Goal: Transaction & Acquisition: Purchase product/service

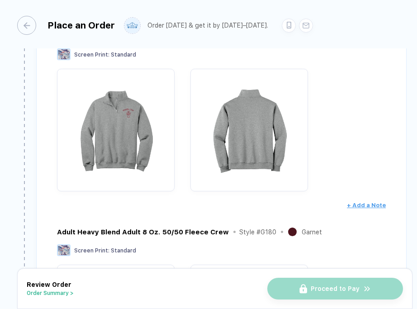
scroll to position [240, 0]
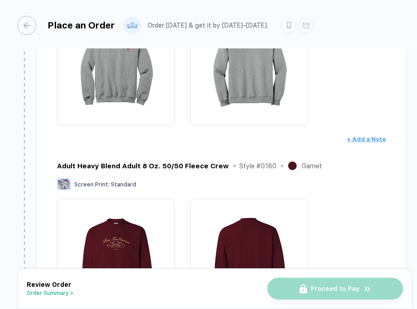
click at [351, 146] on div "Nublend Quarter-Zip Cadet Collar Sweatshirt Style # 995M Oxford Screen Print : …" at bounding box center [221, 153] width 329 height 378
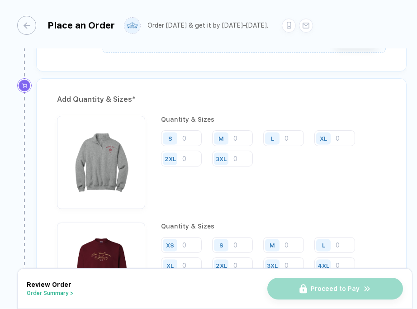
scroll to position [635, 0]
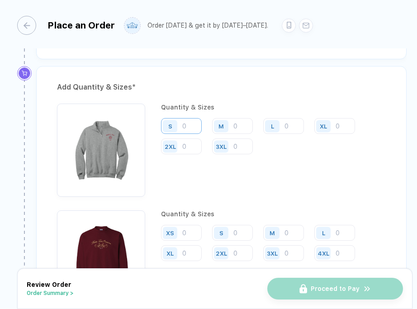
click at [188, 125] on input "number" at bounding box center [181, 126] width 41 height 16
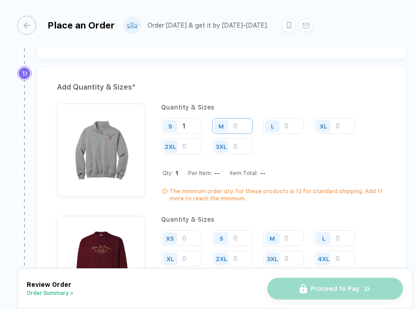
type input "1"
click at [242, 125] on input "number" at bounding box center [232, 126] width 41 height 16
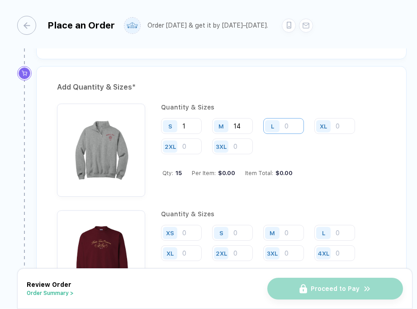
type input "14"
click at [288, 123] on input "number" at bounding box center [283, 126] width 41 height 16
type input "18"
click at [342, 126] on input "number" at bounding box center [334, 126] width 41 height 16
type input "2"
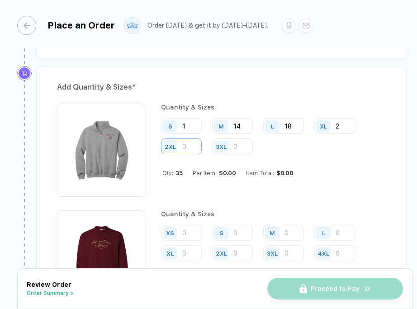
click at [187, 144] on input "number" at bounding box center [181, 146] width 41 height 16
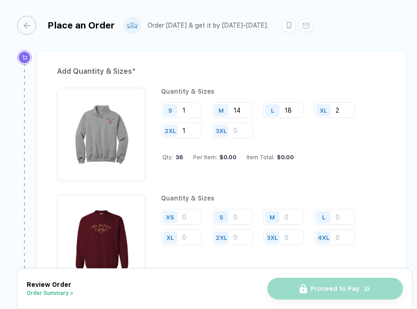
scroll to position [654, 0]
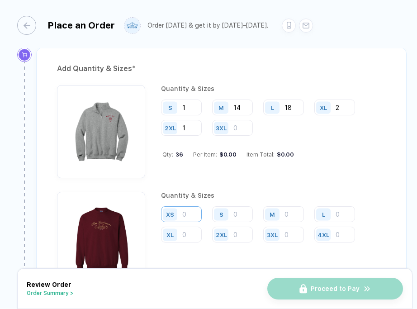
type input "1"
click at [194, 211] on input "number" at bounding box center [181, 214] width 41 height 16
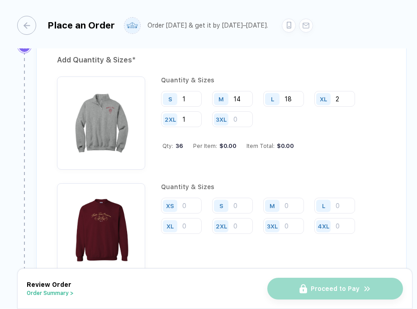
scroll to position [665, 0]
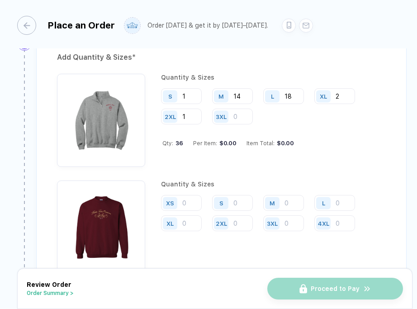
click at [232, 199] on div "S" at bounding box center [222, 203] width 21 height 16
click at [240, 203] on input "number" at bounding box center [232, 203] width 41 height 16
type input "1"
click at [286, 200] on input "number" at bounding box center [283, 203] width 41 height 16
type input "20"
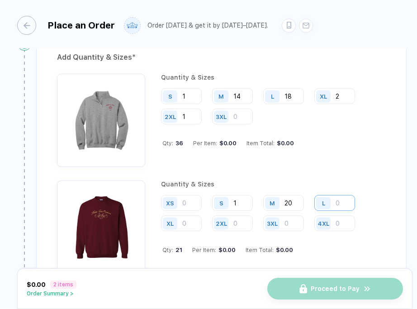
click at [339, 201] on input "number" at bounding box center [334, 203] width 41 height 16
type input "14"
click at [191, 223] on input "number" at bounding box center [181, 223] width 41 height 16
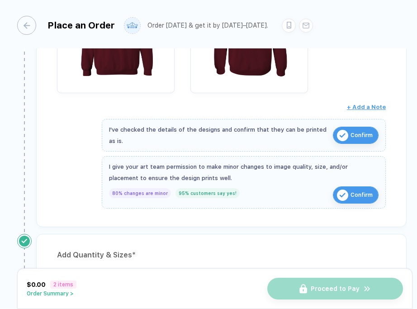
scroll to position [463, 0]
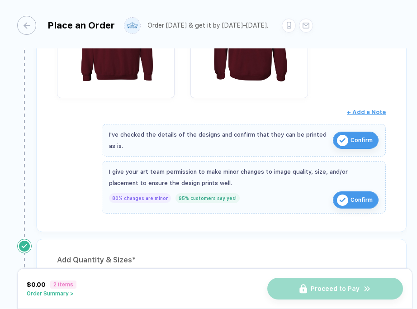
type input "5"
click at [359, 138] on span "Confirm" at bounding box center [361, 140] width 22 height 14
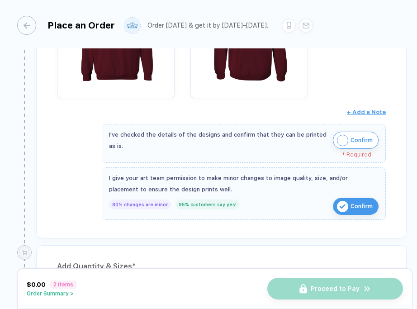
click at [355, 139] on span "Confirm" at bounding box center [361, 140] width 22 height 14
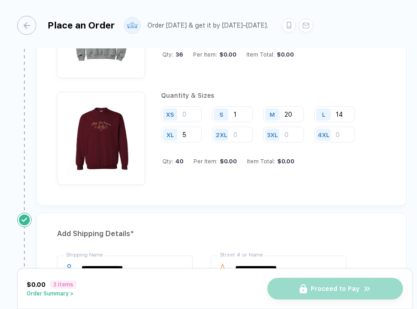
scroll to position [742, 0]
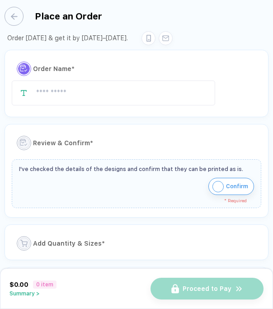
type input "**********"
type input "*********"
type input "*****"
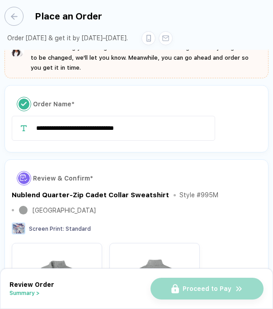
scroll to position [11, 0]
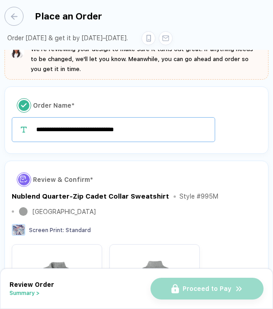
click at [85, 117] on input "**********" at bounding box center [113, 129] width 203 height 25
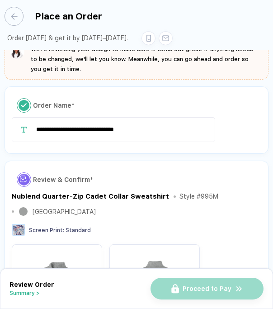
drag, startPoint x: 75, startPoint y: 110, endPoint x: 34, endPoint y: 107, distance: 41.7
click at [34, 117] on div "**********" at bounding box center [136, 129] width 249 height 25
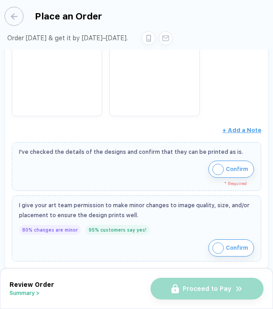
scroll to position [432, 0]
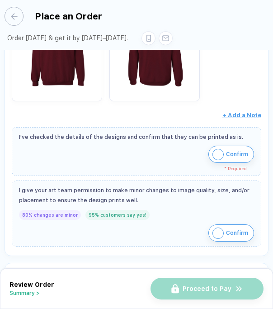
type input "**********"
click at [222, 149] on img "button" at bounding box center [217, 154] width 11 height 11
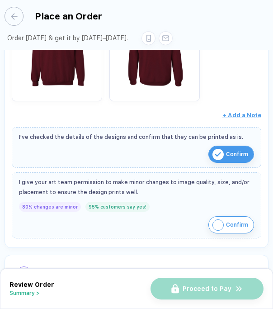
click at [219, 219] on img "button" at bounding box center [217, 224] width 11 height 11
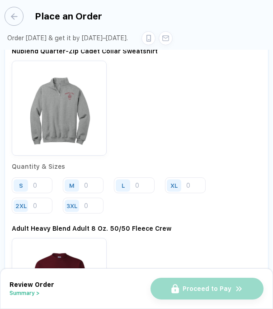
scroll to position [679, 0]
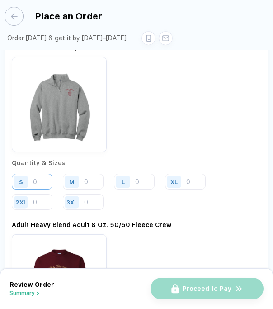
click at [37, 174] on input "number" at bounding box center [32, 182] width 41 height 16
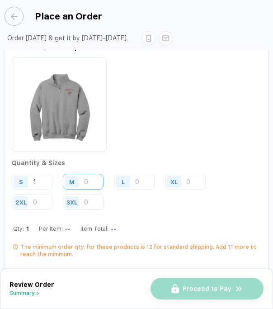
type input "1"
click at [88, 174] on input "number" at bounding box center [83, 182] width 41 height 16
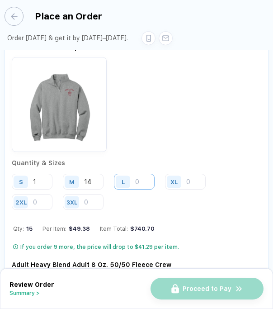
type input "14"
click at [139, 174] on input "number" at bounding box center [134, 182] width 41 height 16
type input "18"
click at [196, 174] on input "number" at bounding box center [185, 182] width 41 height 16
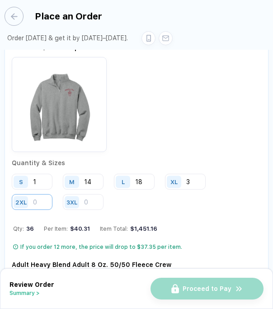
type input "3"
click at [47, 194] on input "number" at bounding box center [32, 202] width 41 height 16
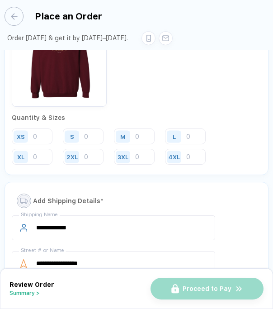
scroll to position [950, 0]
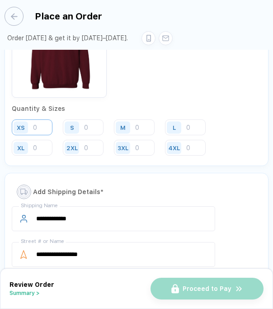
type input "1"
click at [45, 119] on input "number" at bounding box center [32, 127] width 41 height 16
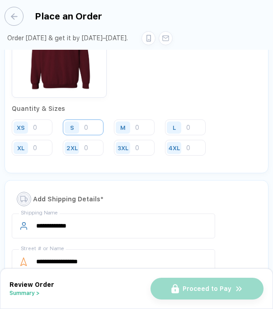
click at [89, 119] on input "number" at bounding box center [83, 127] width 41 height 16
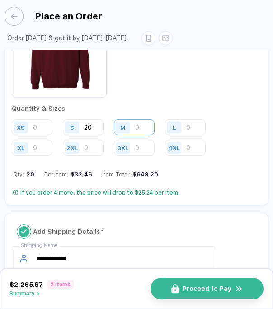
type input "20"
click at [135, 119] on input "number" at bounding box center [134, 127] width 41 height 16
type input "13"
click at [187, 119] on input "number" at bounding box center [185, 127] width 41 height 16
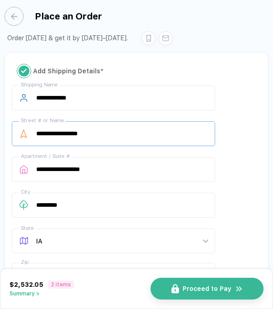
scroll to position [1095, 0]
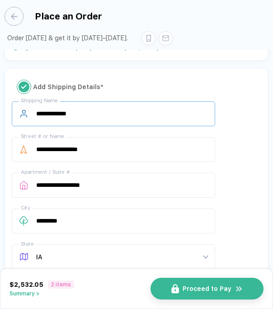
type input "5"
drag, startPoint x: 98, startPoint y: 79, endPoint x: -46, endPoint y: 58, distance: 144.8
click at [0, 58] on html "**********" at bounding box center [136, 154] width 273 height 309
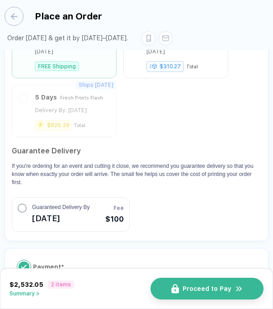
scroll to position [1531, 0]
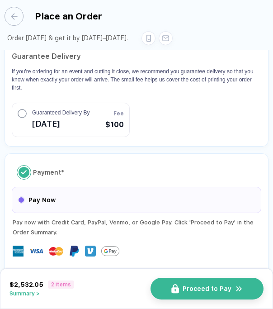
type input "**********"
click at [42, 193] on span "Pay Now" at bounding box center [41, 200] width 27 height 14
click at [214, 288] on span "Proceed to Pay" at bounding box center [212, 288] width 49 height 7
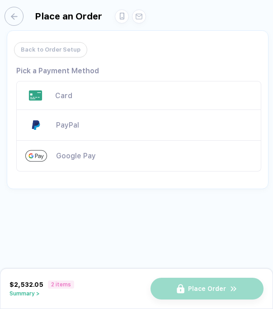
click at [61, 103] on div "Card" at bounding box center [138, 95] width 245 height 29
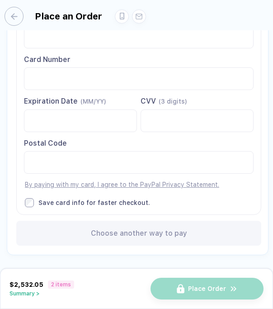
scroll to position [101, 0]
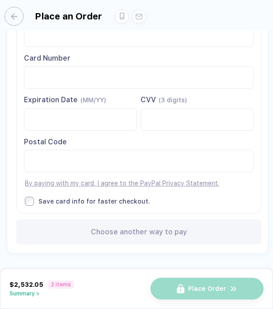
click at [36, 295] on button "Summary >" at bounding box center [41, 293] width 65 height 6
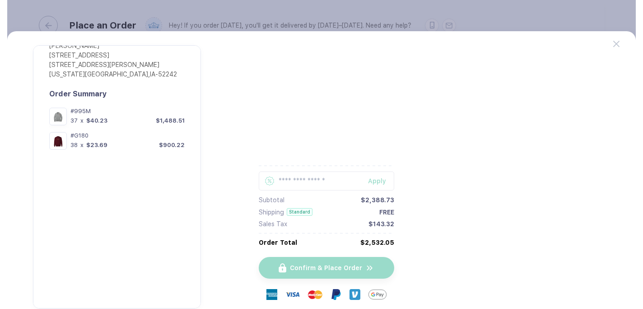
scroll to position [61, 0]
